Goal: Information Seeking & Learning: Find specific fact

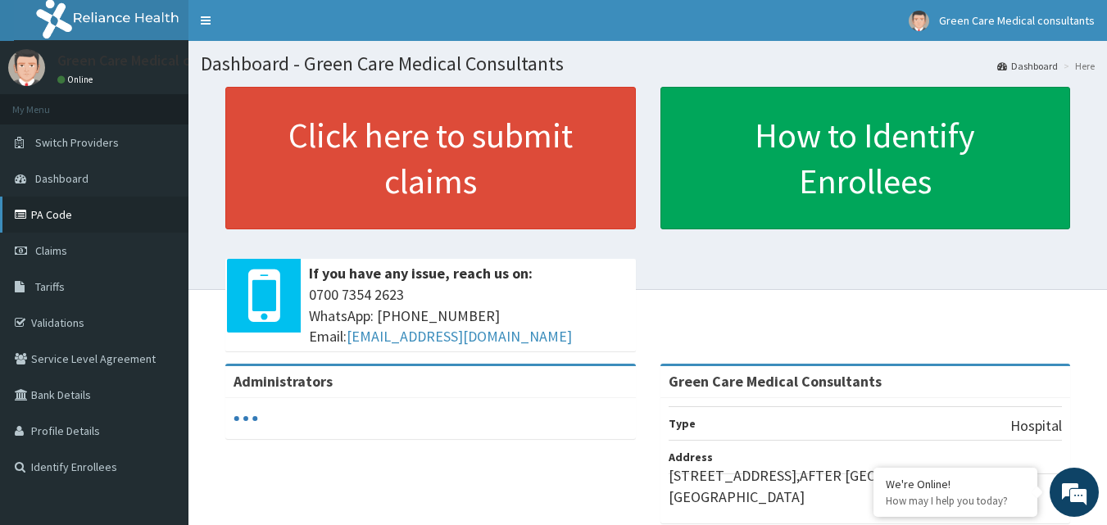
click at [62, 229] on link "PA Code" at bounding box center [94, 215] width 188 height 36
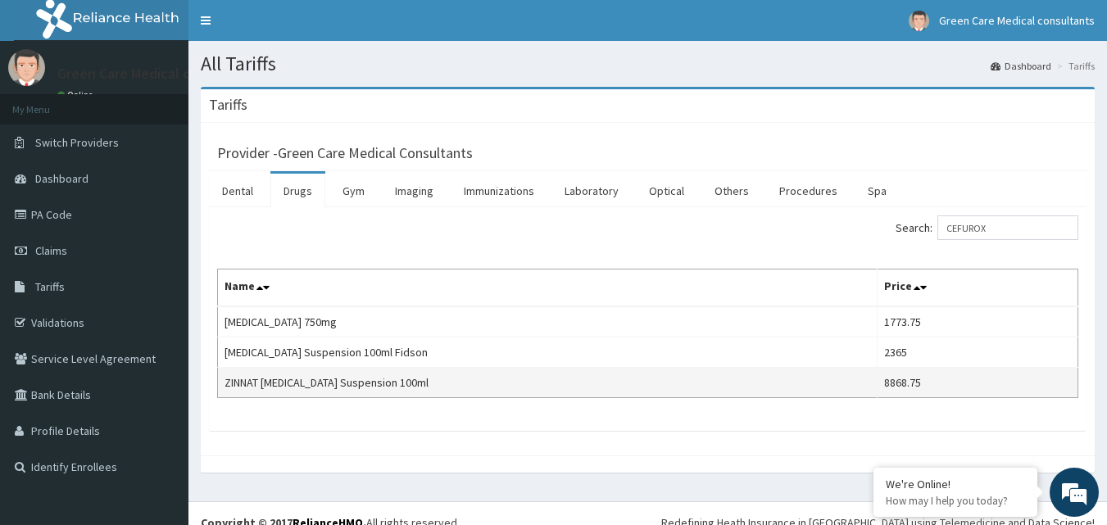
click at [379, 378] on td "ZINNAT CEFUROXIME Suspension 100ml" at bounding box center [547, 383] width 659 height 30
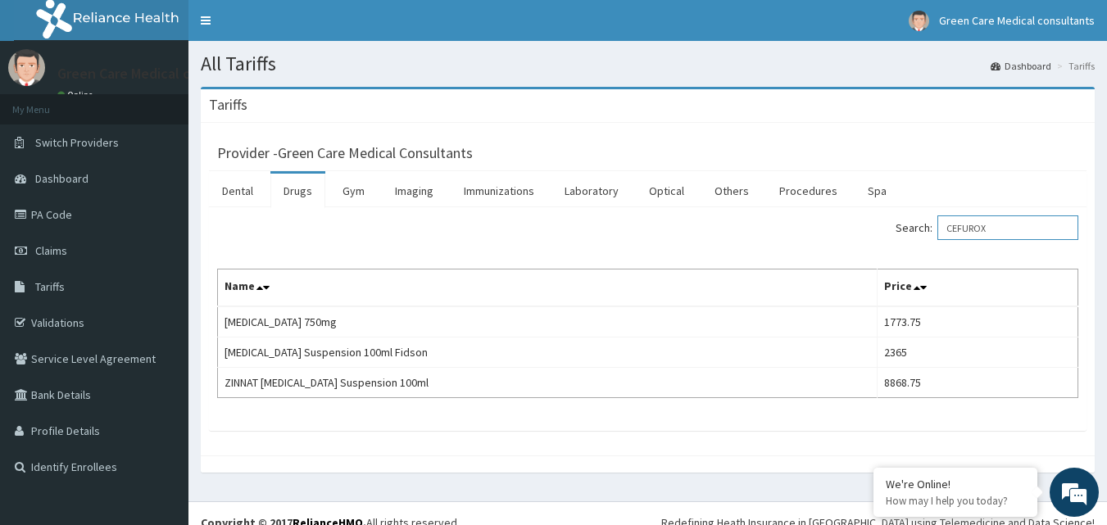
drag, startPoint x: 1008, startPoint y: 229, endPoint x: 932, endPoint y: 250, distance: 78.9
click at [932, 250] on div "Search: CEFUROX Name Price Cefuroxime 750mg 1773.75 Cefuroxime Suspension 100ml…" at bounding box center [647, 306] width 861 height 183
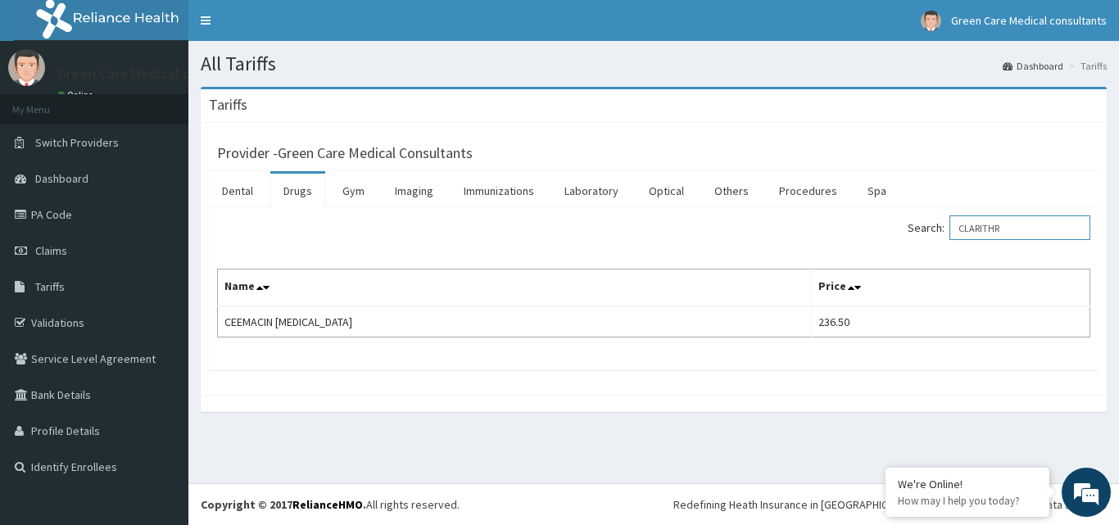
drag, startPoint x: 1036, startPoint y: 226, endPoint x: 966, endPoint y: 256, distance: 75.6
click at [966, 256] on div "Search: CLARITHR Name Price CEEMACIN CLARITHROMYCIN 236.50" at bounding box center [653, 276] width 873 height 122
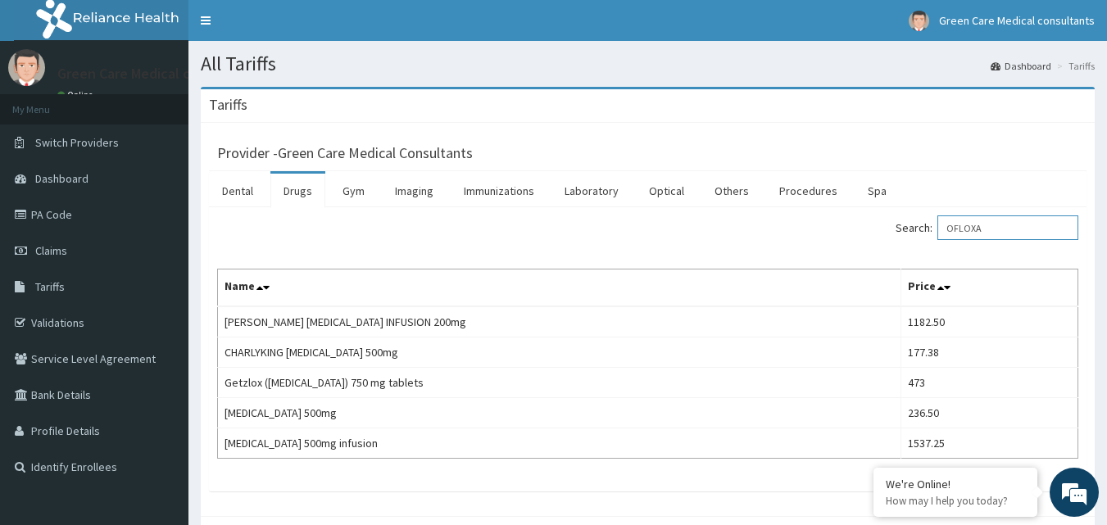
drag, startPoint x: 1021, startPoint y: 225, endPoint x: 914, endPoint y: 246, distance: 108.5
click at [914, 246] on div "Search: OFLOXA Name Price ANDERSONS CIPROFLOXACIN INFUSION 200mg 1182.50 CHARLY…" at bounding box center [647, 336] width 861 height 243
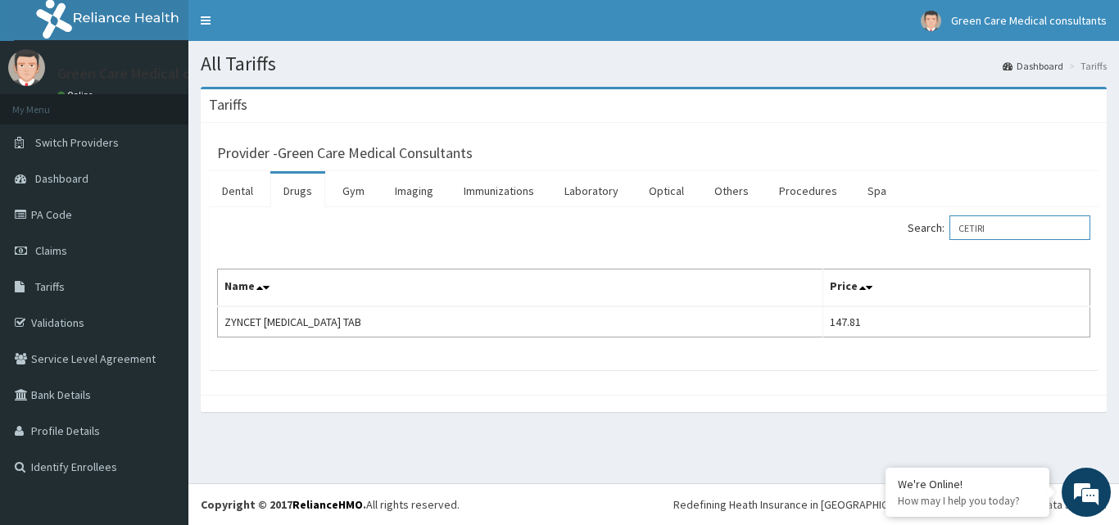
drag, startPoint x: 1011, startPoint y: 228, endPoint x: 956, endPoint y: 228, distance: 54.9
click at [956, 228] on label "Search: CETIRI" at bounding box center [999, 227] width 183 height 25
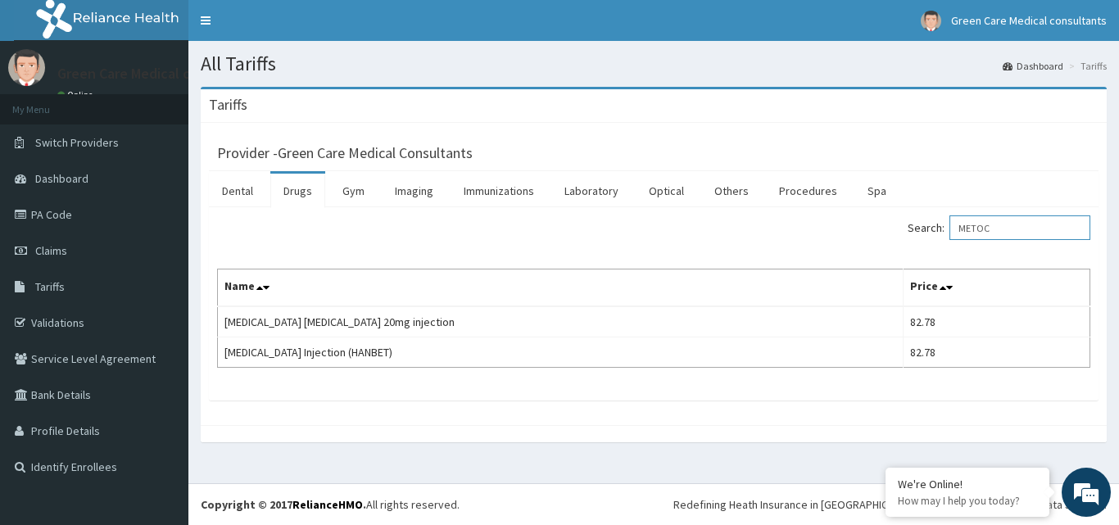
drag, startPoint x: 1017, startPoint y: 222, endPoint x: 928, endPoint y: 233, distance: 89.2
click at [928, 233] on label "Search: METOC" at bounding box center [999, 227] width 183 height 25
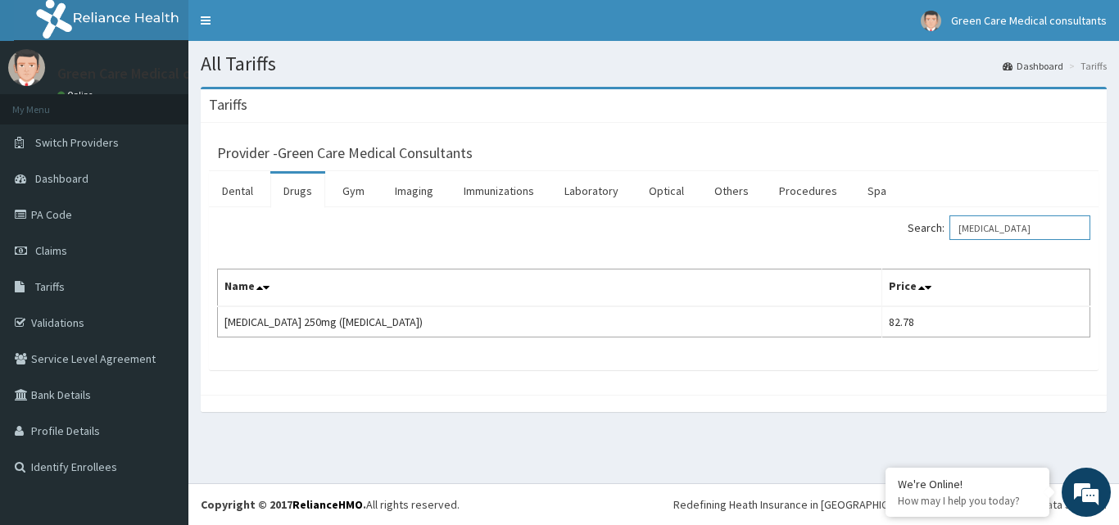
drag, startPoint x: 1027, startPoint y: 225, endPoint x: 974, endPoint y: 235, distance: 54.2
click at [974, 235] on input "ALDOMET" at bounding box center [1020, 227] width 141 height 25
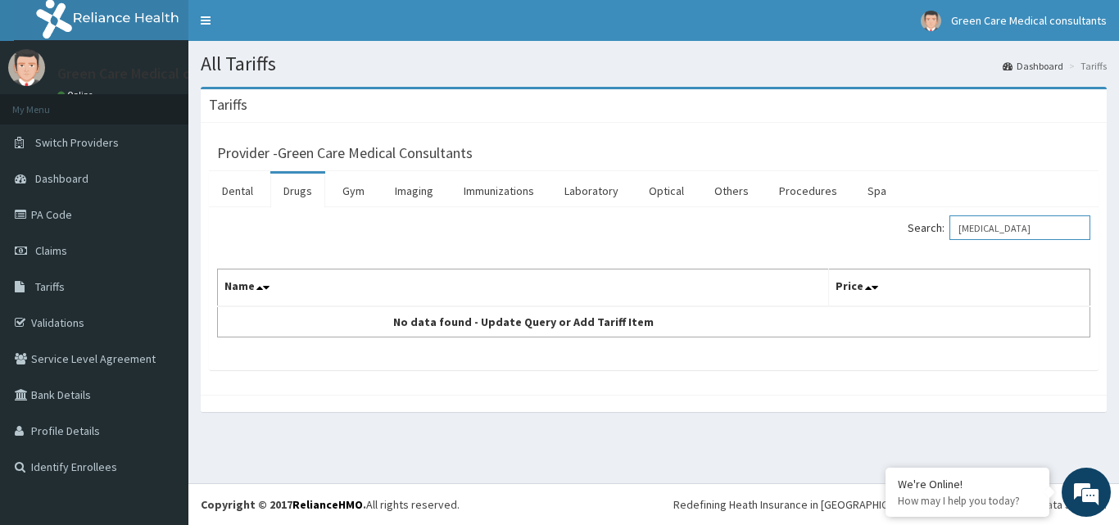
click at [1032, 227] on input "AMILORIDE" at bounding box center [1020, 227] width 141 height 25
click at [1012, 224] on input "AMILOR" at bounding box center [1020, 227] width 141 height 25
type input "AMILOR"
click at [61, 212] on link "PA Code" at bounding box center [94, 215] width 188 height 36
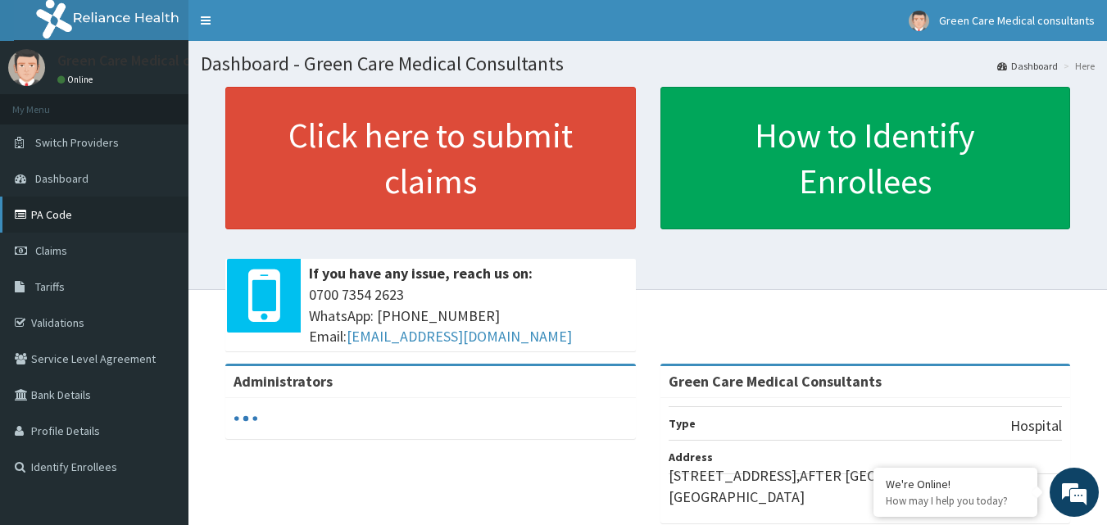
click at [69, 220] on link "PA Code" at bounding box center [94, 215] width 188 height 36
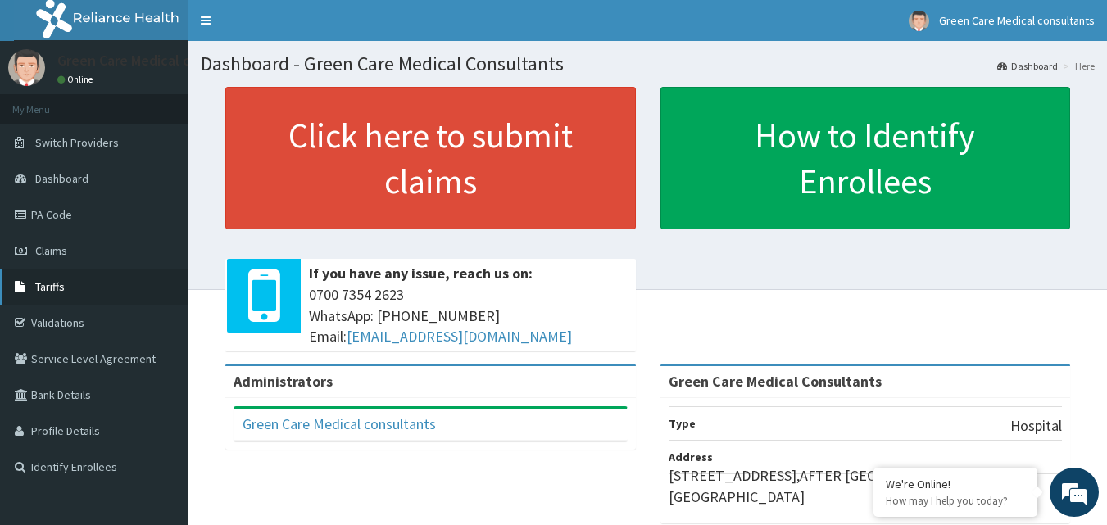
click at [61, 287] on span "Tariffs" at bounding box center [49, 286] width 29 height 15
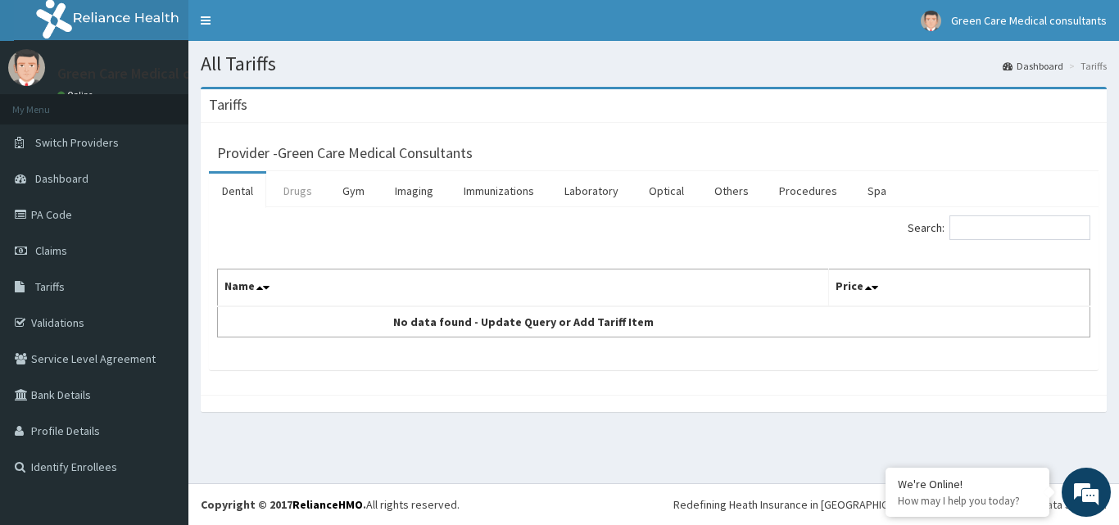
click at [309, 195] on link "Drugs" at bounding box center [297, 191] width 55 height 34
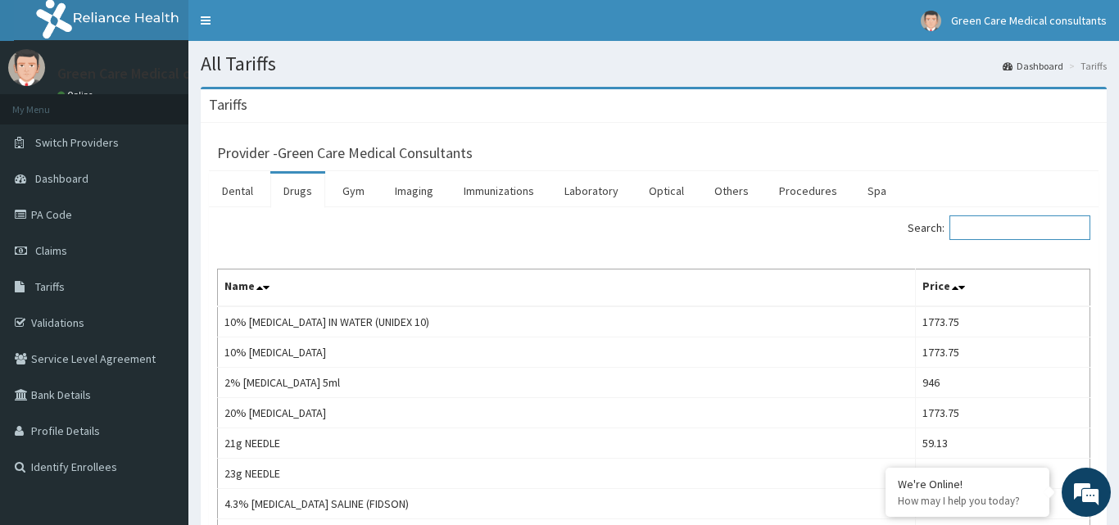
click at [969, 223] on input "Search:" at bounding box center [1020, 227] width 141 height 25
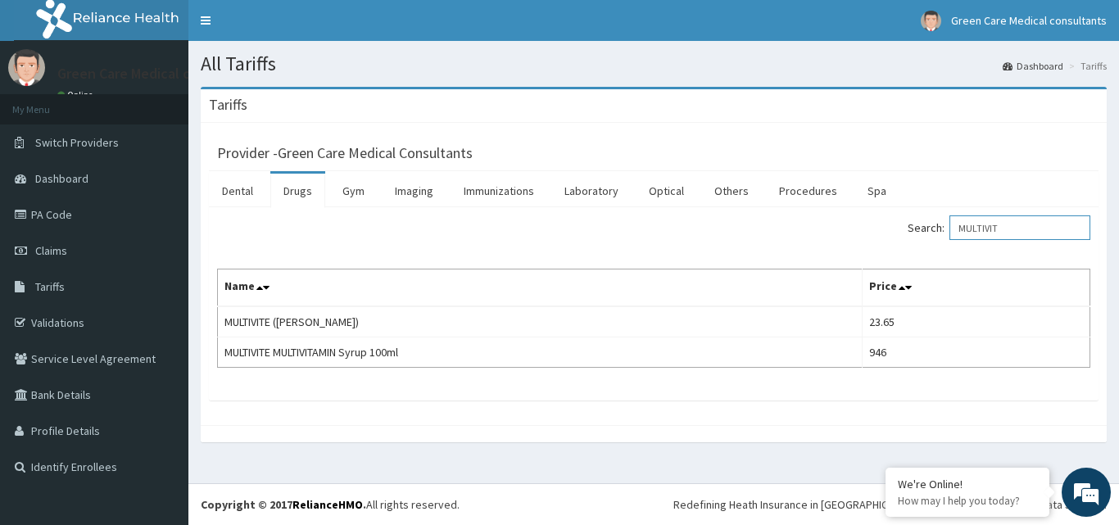
drag, startPoint x: 1027, startPoint y: 226, endPoint x: 939, endPoint y: 240, distance: 89.6
click at [939, 240] on label "Search: MULTIVIT" at bounding box center [999, 227] width 183 height 25
click at [995, 225] on input "MIST" at bounding box center [1020, 227] width 141 height 25
drag, startPoint x: 1017, startPoint y: 232, endPoint x: 931, endPoint y: 244, distance: 86.1
click at [931, 244] on div "Search: MIST" at bounding box center [878, 229] width 424 height 29
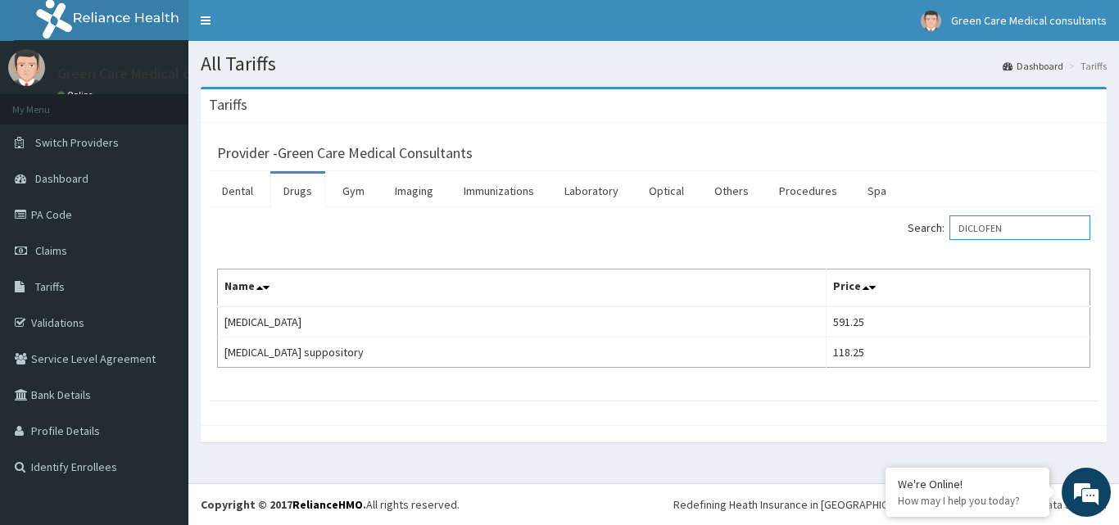
drag, startPoint x: 1032, startPoint y: 231, endPoint x: 970, endPoint y: 234, distance: 62.3
click at [970, 234] on input "DICLOFEN" at bounding box center [1020, 227] width 141 height 25
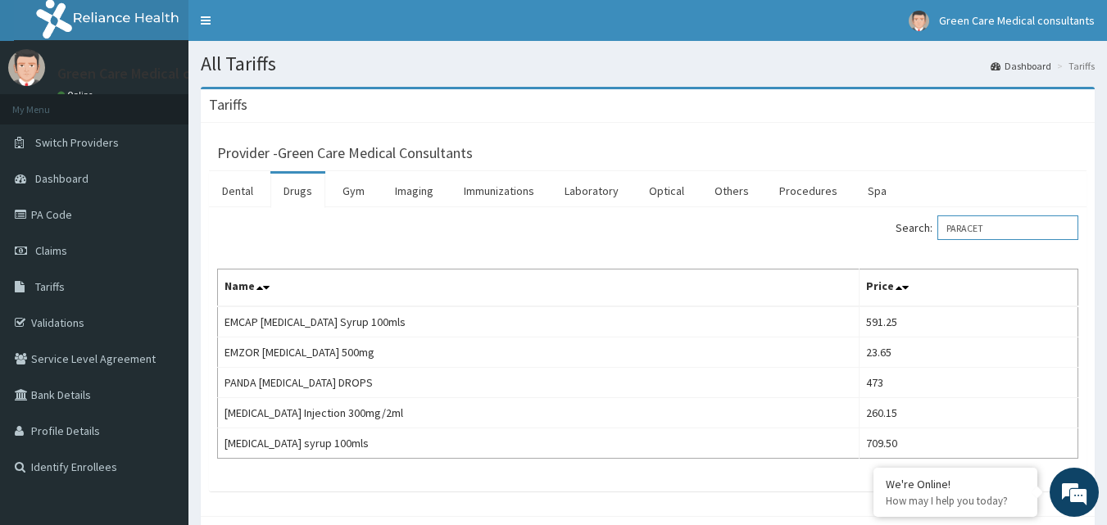
type input "PARACET"
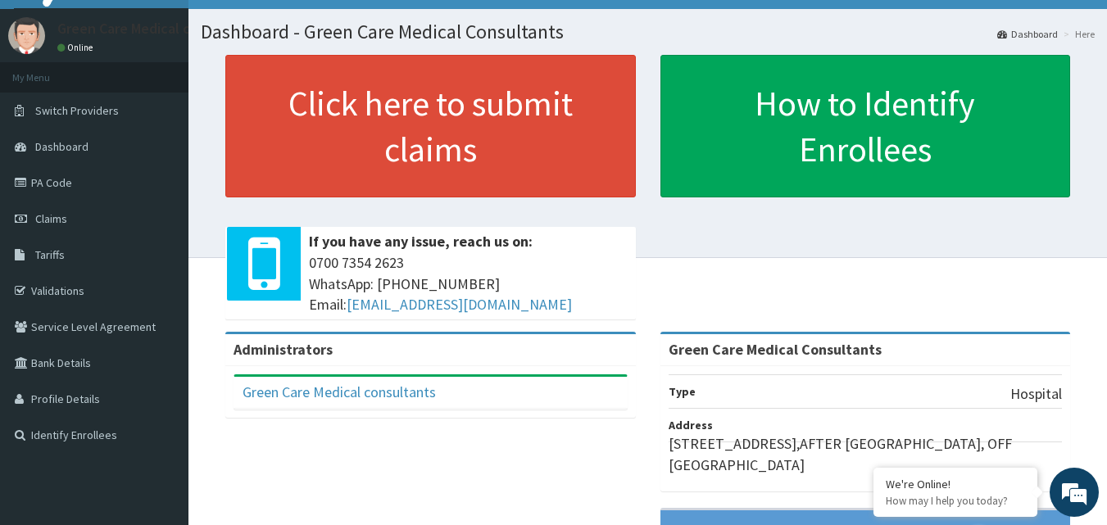
scroll to position [33, 0]
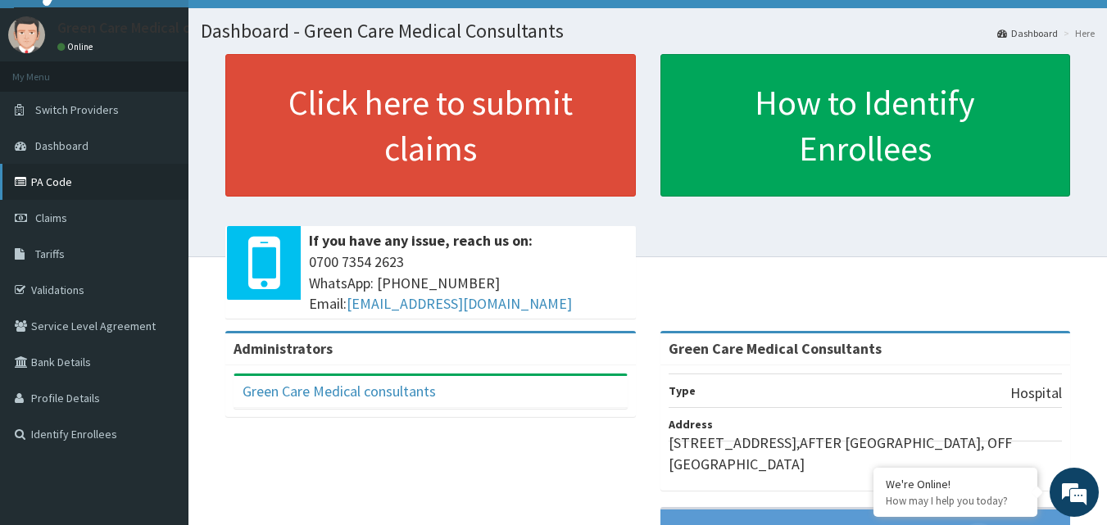
click at [90, 175] on link "PA Code" at bounding box center [94, 182] width 188 height 36
